Goal: Task Accomplishment & Management: Manage account settings

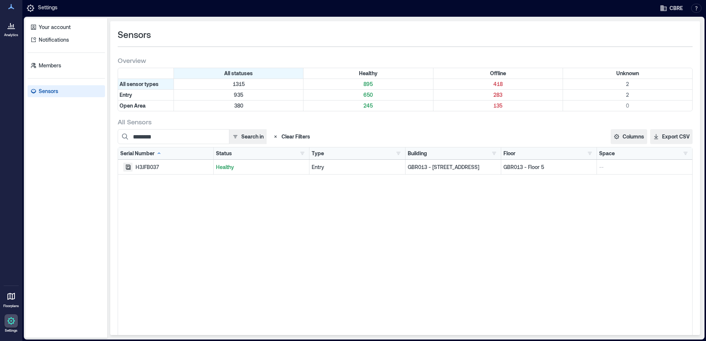
click at [128, 166] on icon "button" at bounding box center [128, 167] width 5 height 5
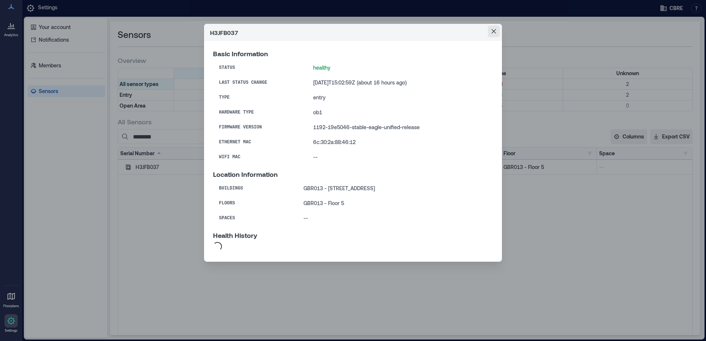
click at [495, 31] on icon "Close" at bounding box center [493, 31] width 4 height 4
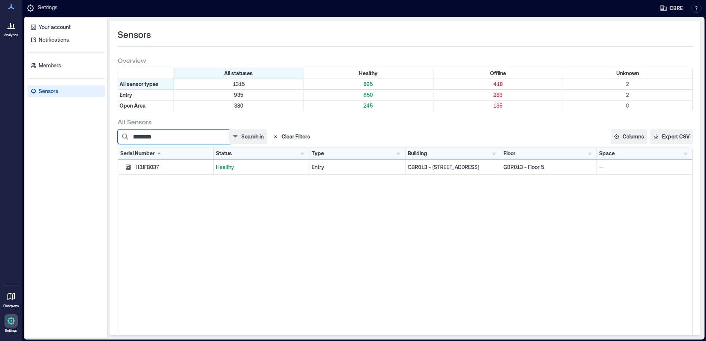
click at [178, 140] on input "********" at bounding box center [174, 136] width 112 height 15
